Goal: Obtain resource: Obtain resource

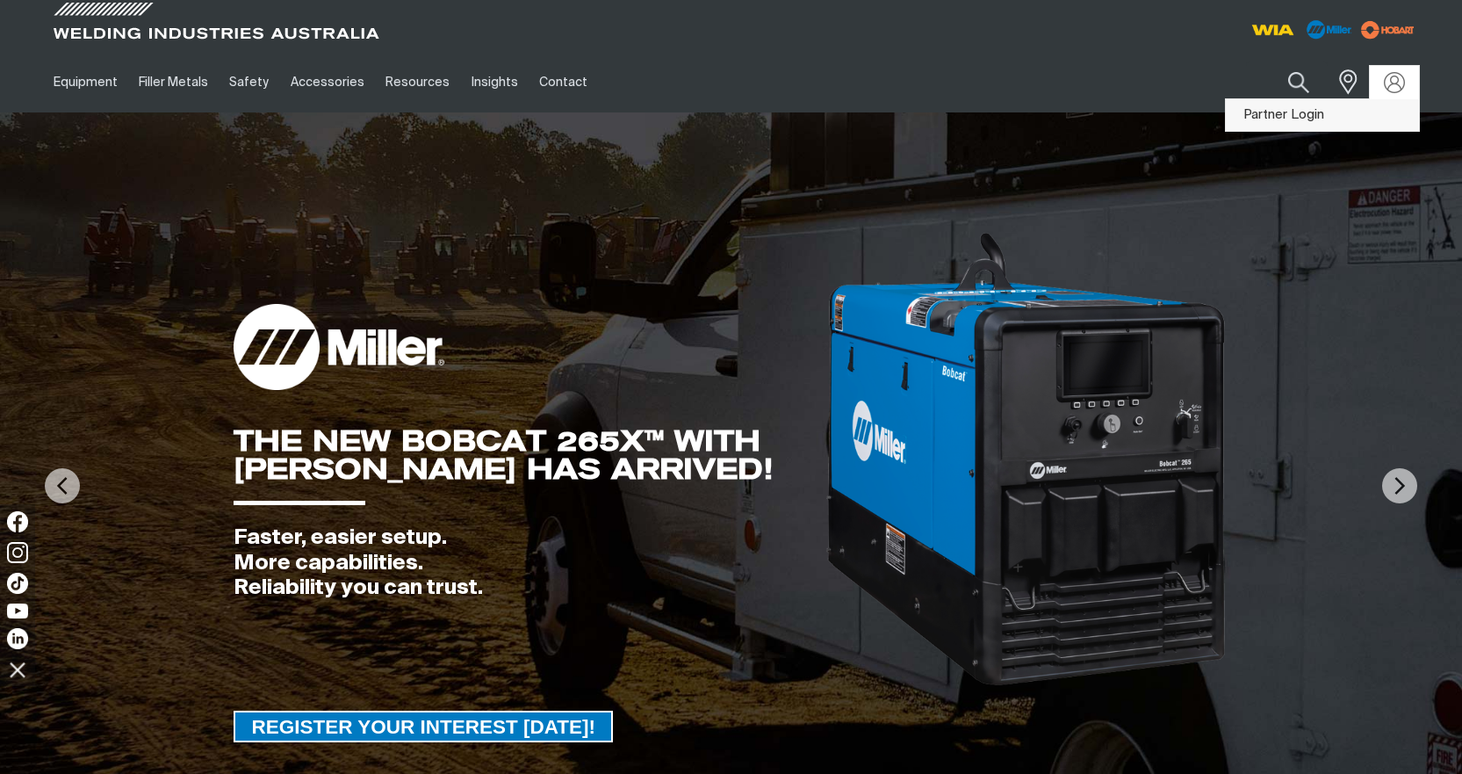
click at [1351, 110] on link "Partner Login" at bounding box center [1322, 115] width 193 height 32
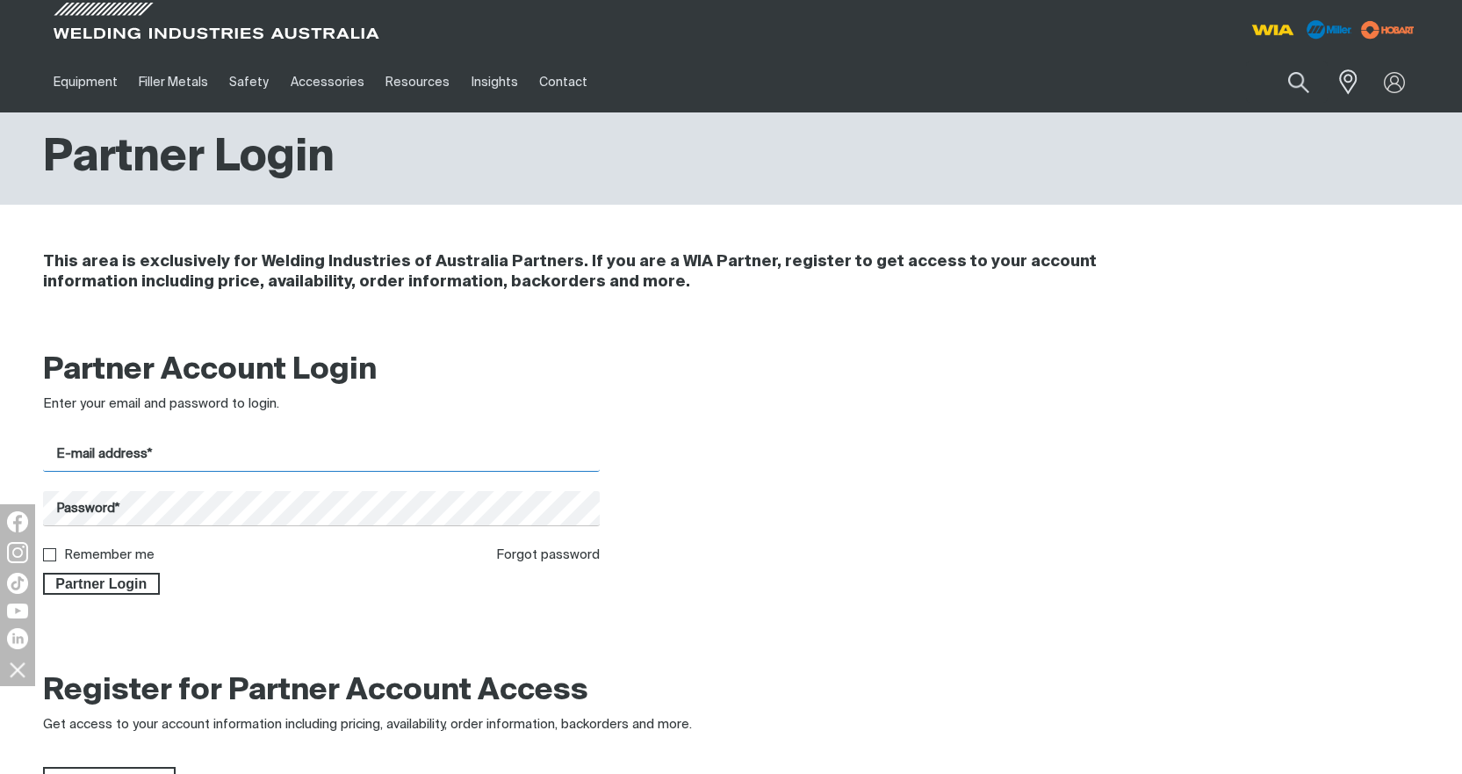
click at [144, 454] on input "E-mail address*" at bounding box center [322, 454] width 558 height 34
type input "[PERSON_NAME][EMAIL_ADDRESS][PERSON_NAME][DOMAIN_NAME]"
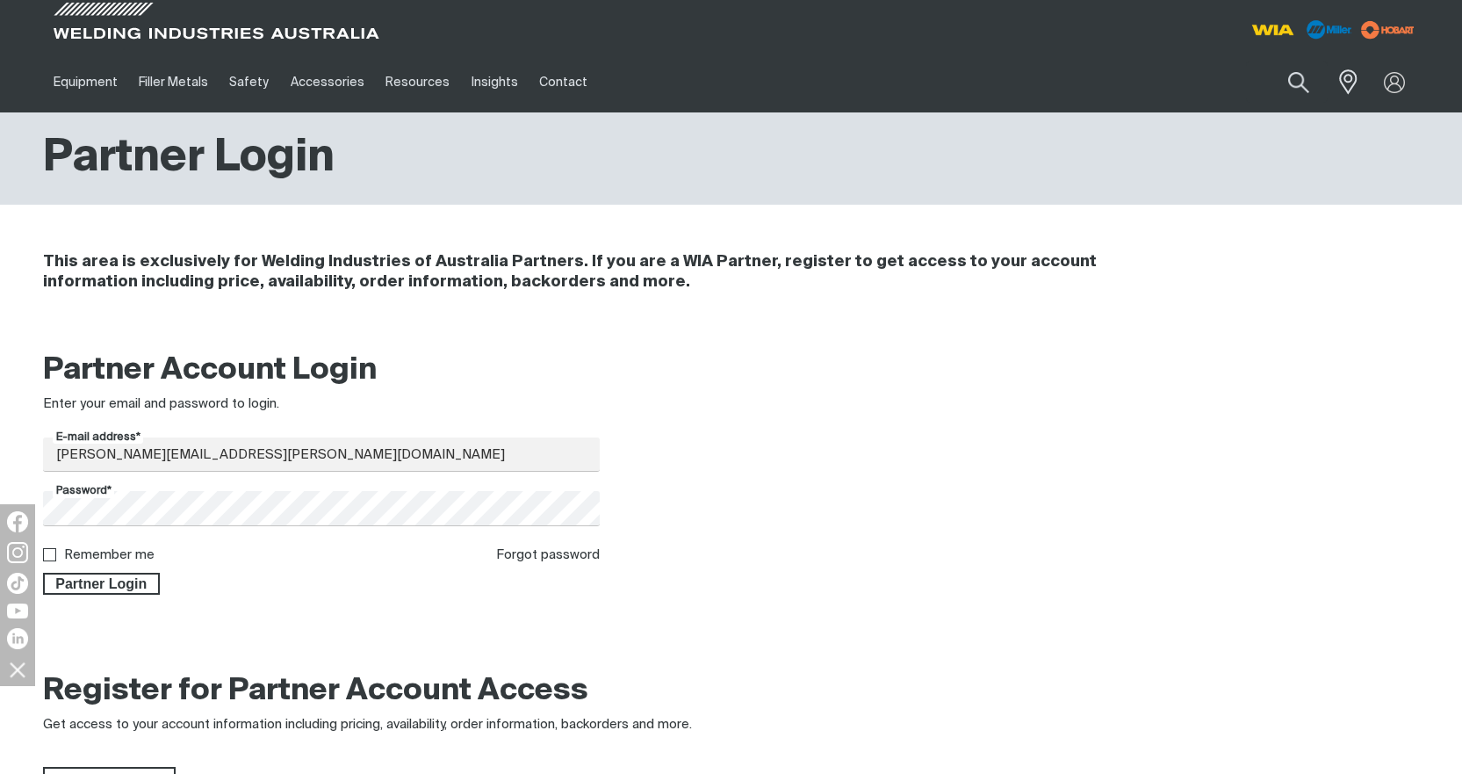
click at [124, 552] on label "Remember me" at bounding box center [109, 554] width 90 height 13
click at [54, 552] on input "Remember me" at bounding box center [48, 553] width 11 height 11
checkbox input "true"
click at [123, 579] on span "Partner Login" at bounding box center [102, 584] width 114 height 23
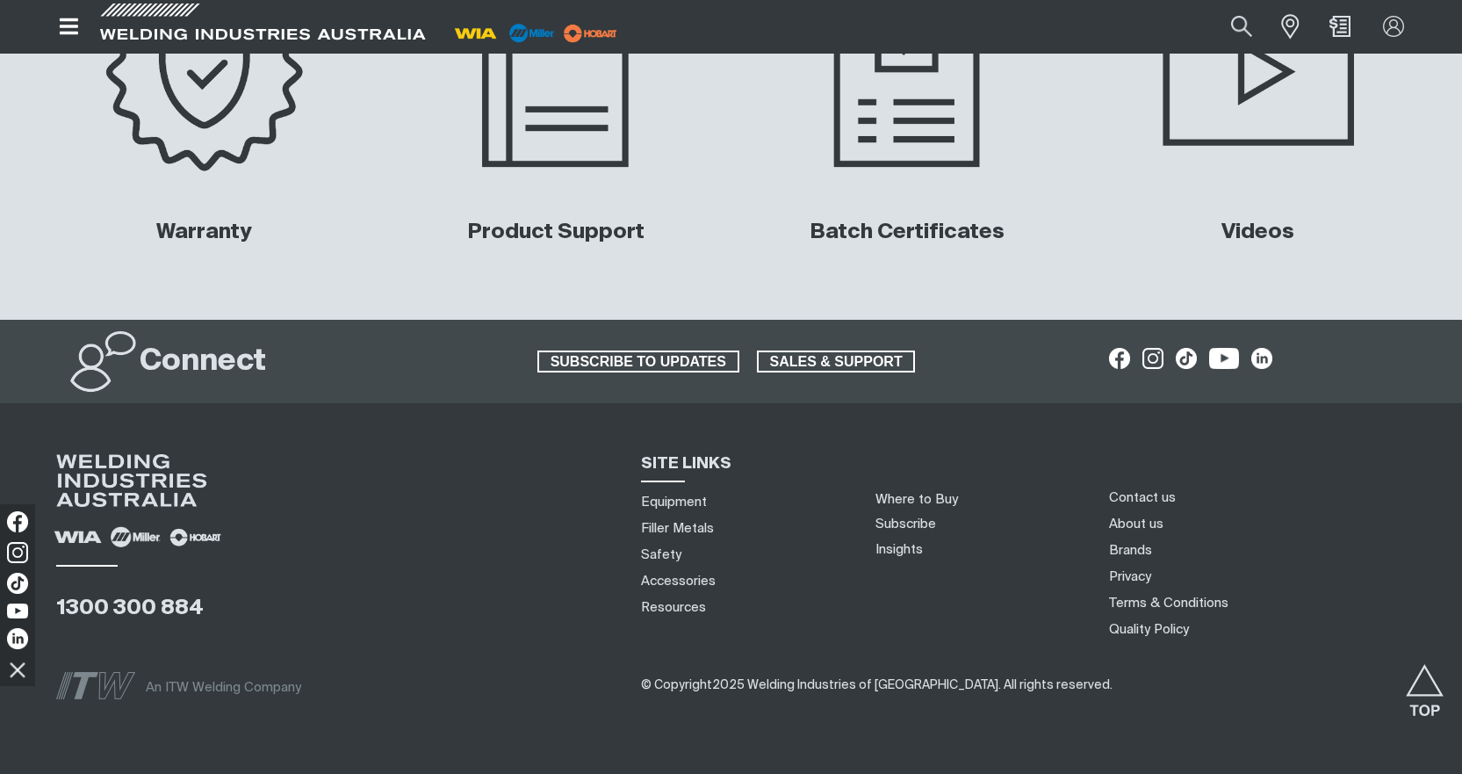
scroll to position [6675, 0]
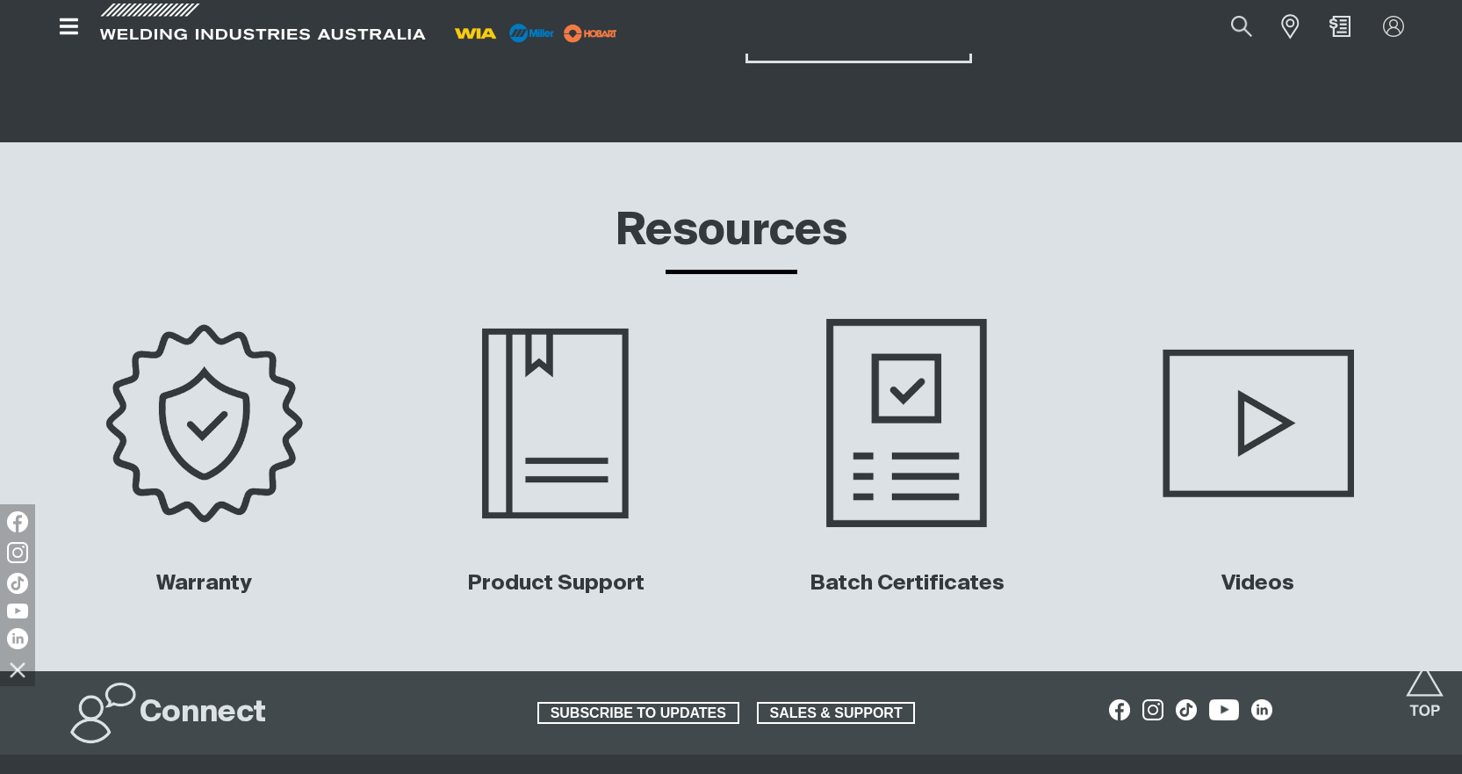
click at [907, 451] on img at bounding box center [907, 423] width 356 height 237
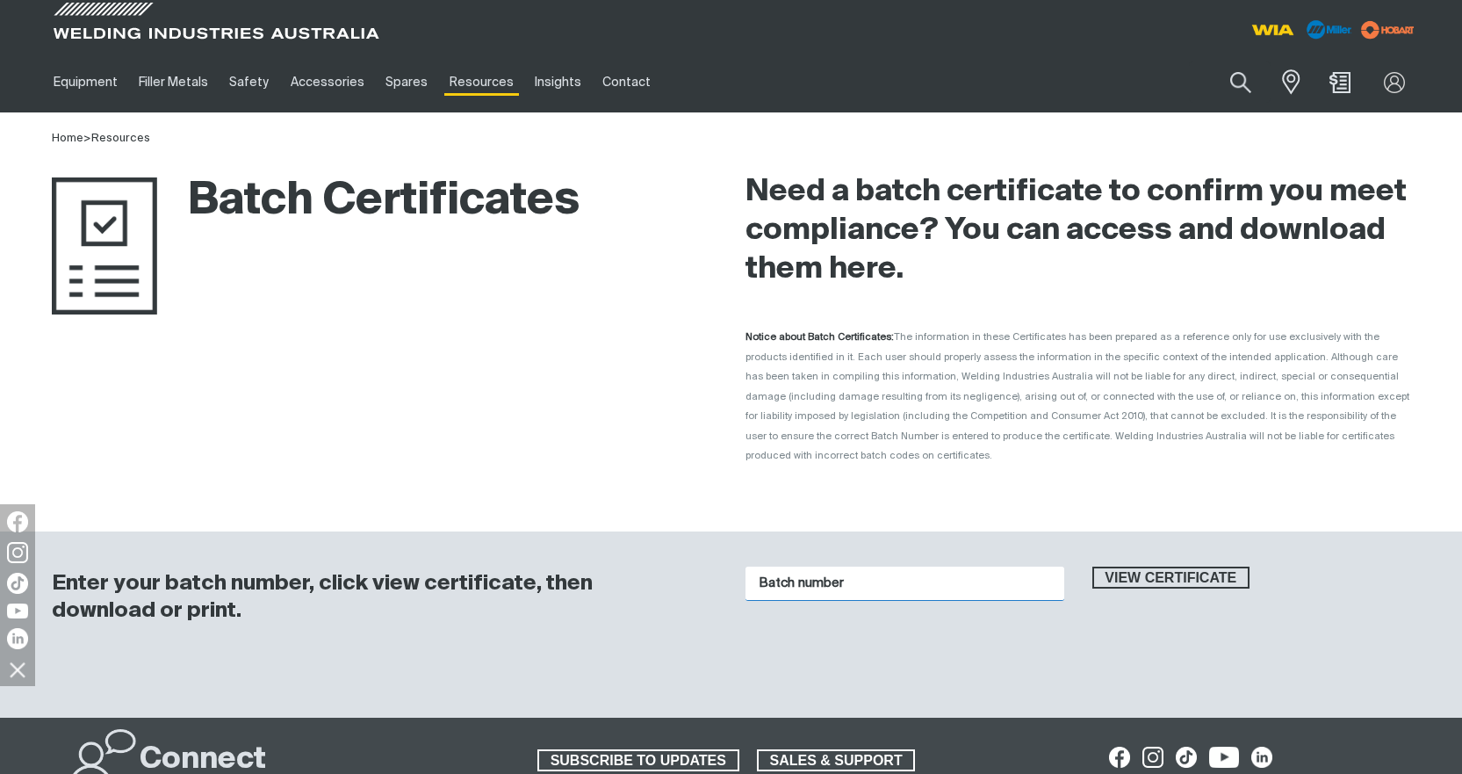
click at [808, 567] on input "Batch number" at bounding box center [905, 584] width 319 height 34
type input "F71LFHB001243"
click at [1188, 567] on span "View certificate" at bounding box center [1171, 578] width 155 height 23
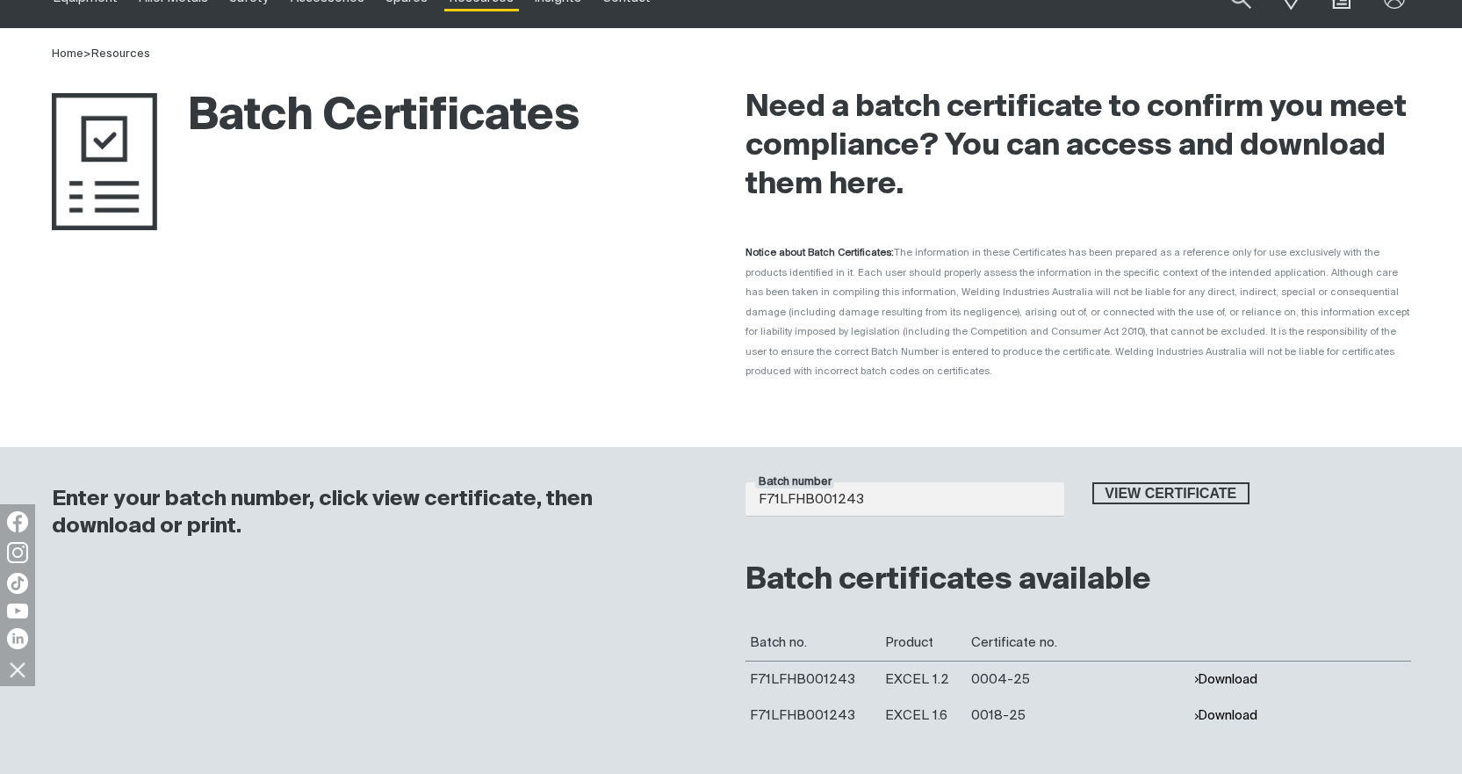
scroll to position [176, 0]
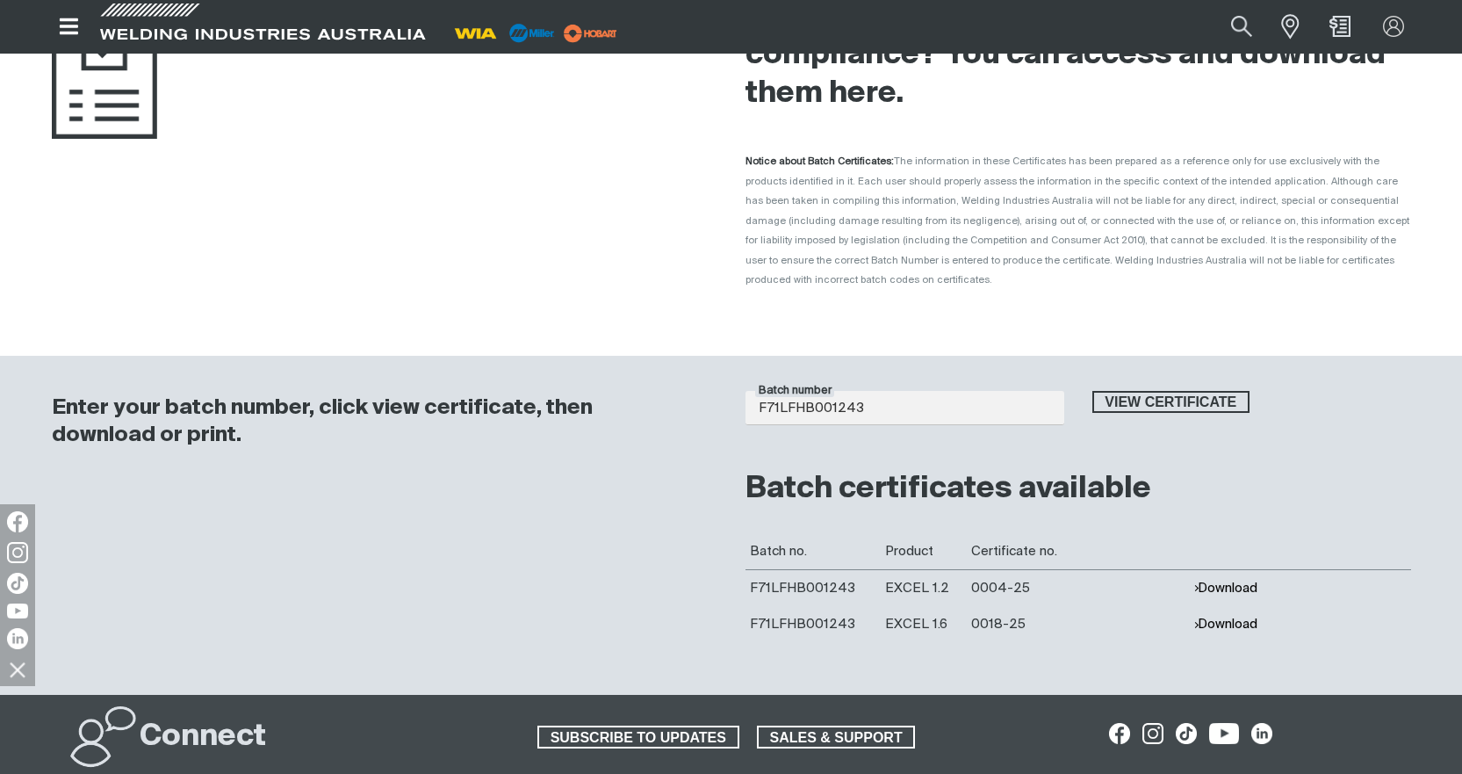
click at [1228, 581] on button "Download" at bounding box center [1226, 588] width 64 height 15
